Goal: Find specific page/section: Find specific page/section

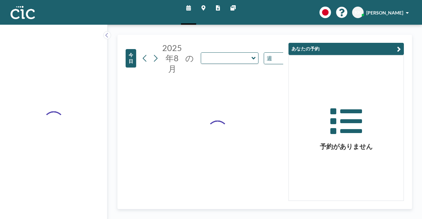
type input "Wata"
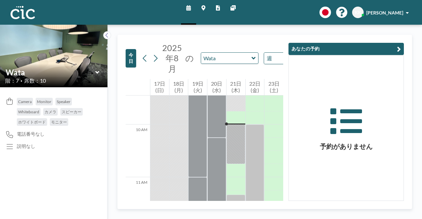
scroll to position [501, 0]
click at [228, 59] on input "text" at bounding box center [226, 58] width 50 height 11
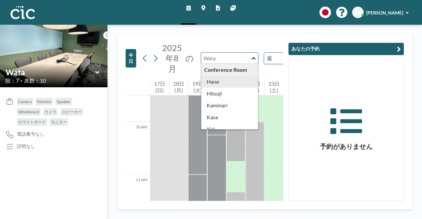
type input "Hane"
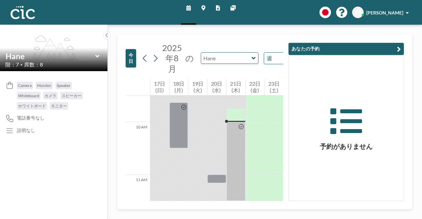
click at [232, 62] on input "text" at bounding box center [226, 58] width 50 height 11
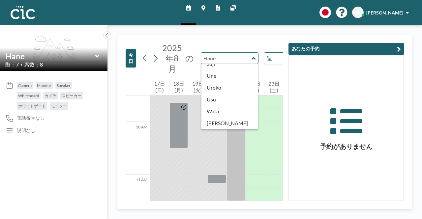
scroll to position [364, 0]
type input "Usu"
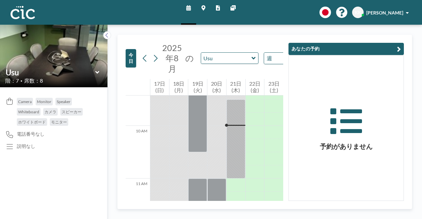
scroll to position [501, 0]
click at [240, 58] on input "text" at bounding box center [226, 58] width 50 height 11
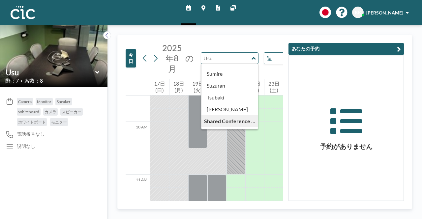
scroll to position [365, 0]
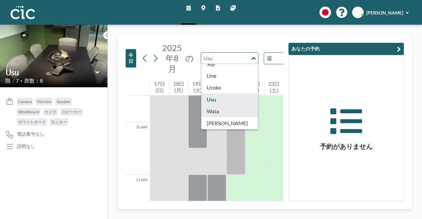
type input "Wata"
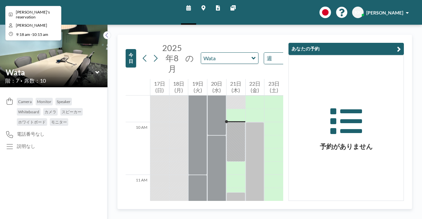
scroll to position [501, 0]
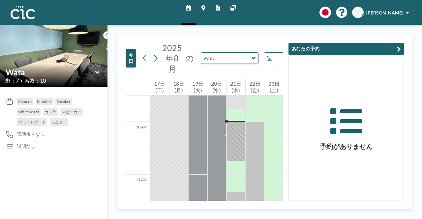
click at [225, 60] on input "text" at bounding box center [226, 58] width 50 height 11
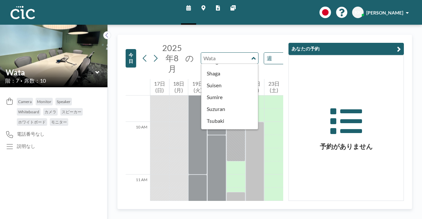
scroll to position [365, 0]
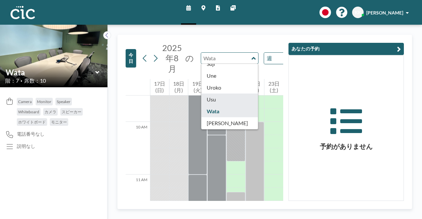
type input "Usu"
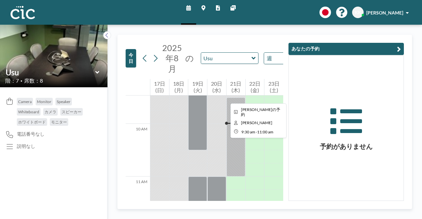
scroll to position [501, 0]
